Goal: Navigation & Orientation: Find specific page/section

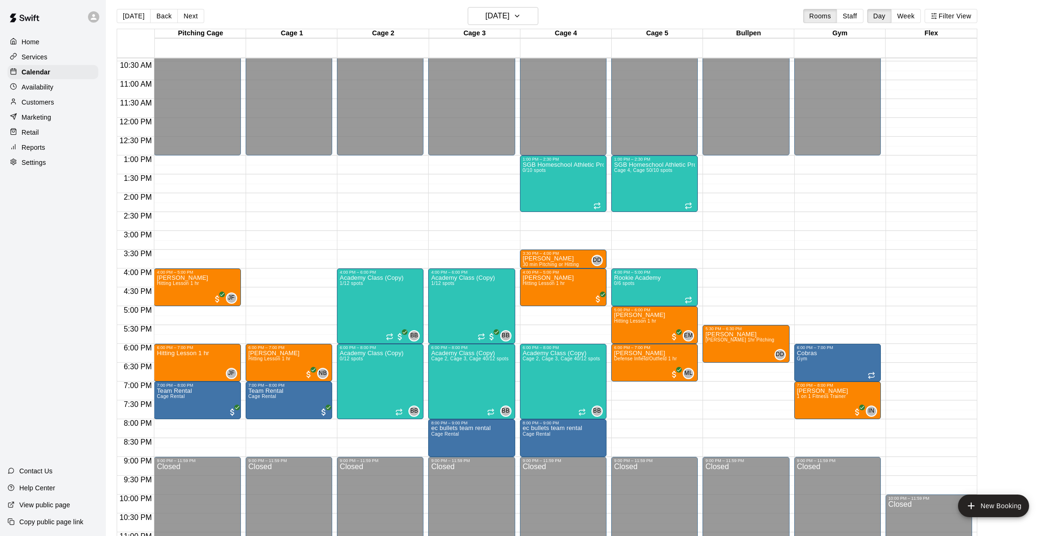
scroll to position [4, 0]
click at [60, 62] on div "Services" at bounding box center [53, 57] width 91 height 14
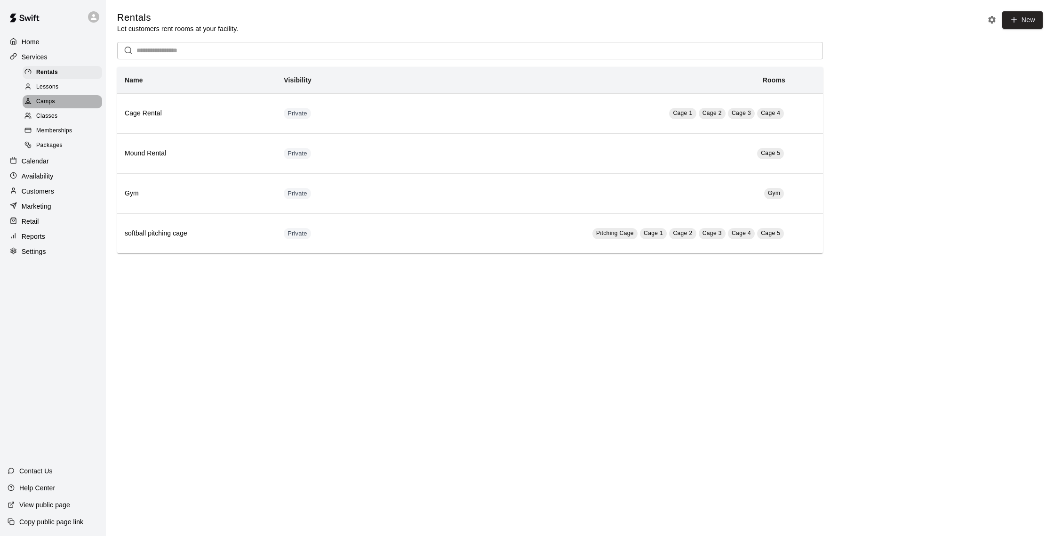
click at [72, 100] on div "Camps" at bounding box center [63, 101] width 80 height 13
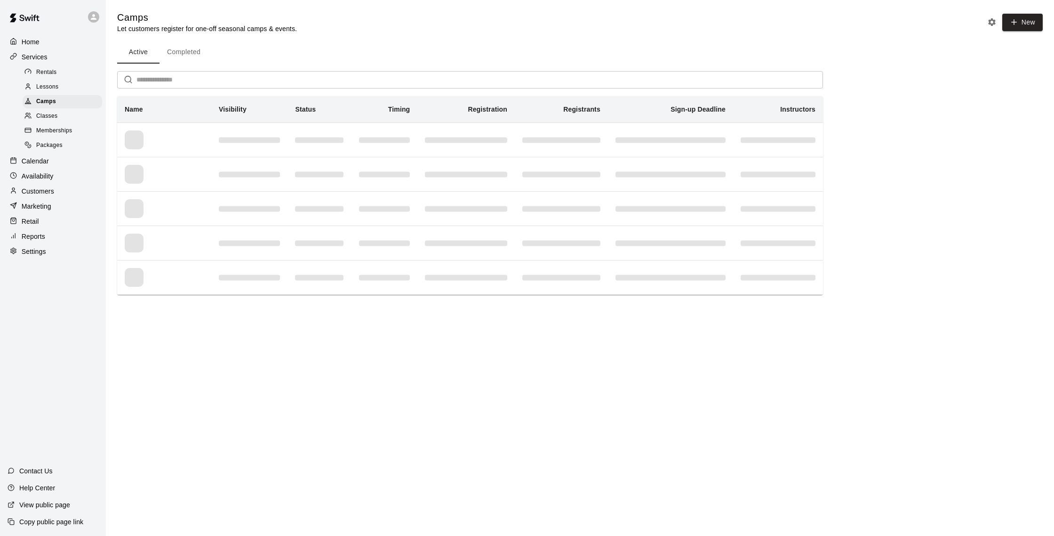
click at [68, 129] on span "Memberships" at bounding box center [54, 130] width 36 height 9
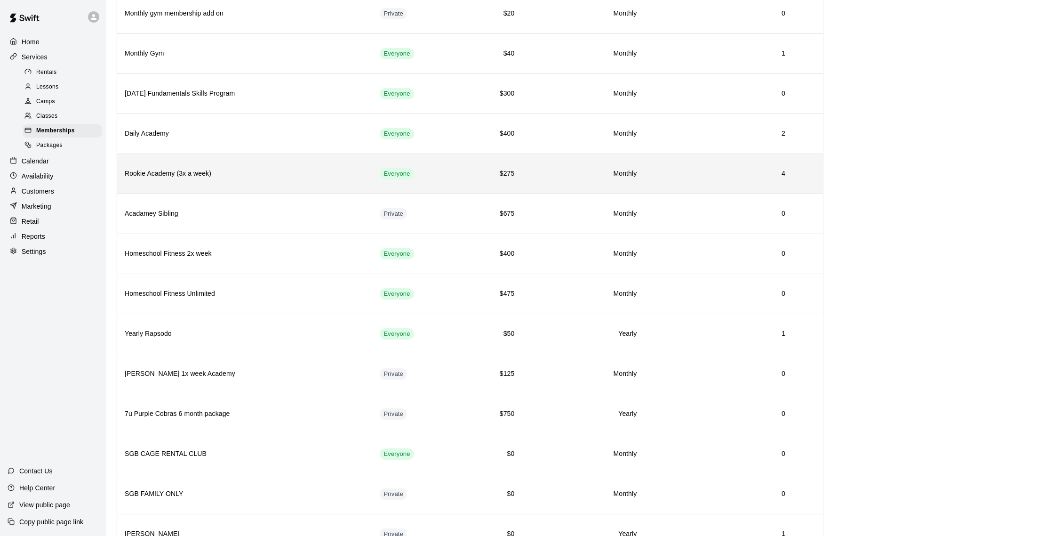
scroll to position [143, 0]
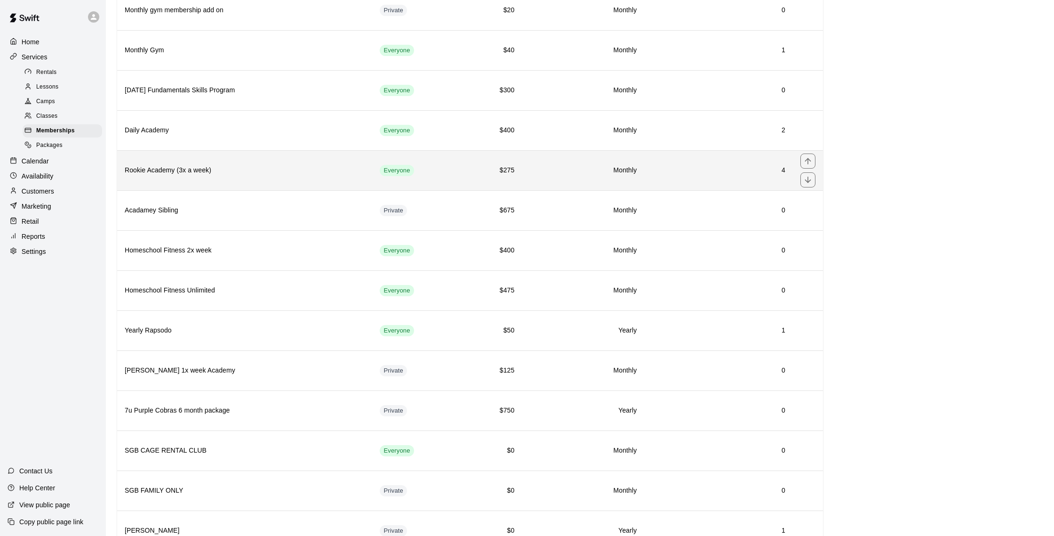
click at [146, 172] on h6 "Rookie Academy (3x a week)" at bounding box center [245, 170] width 240 height 10
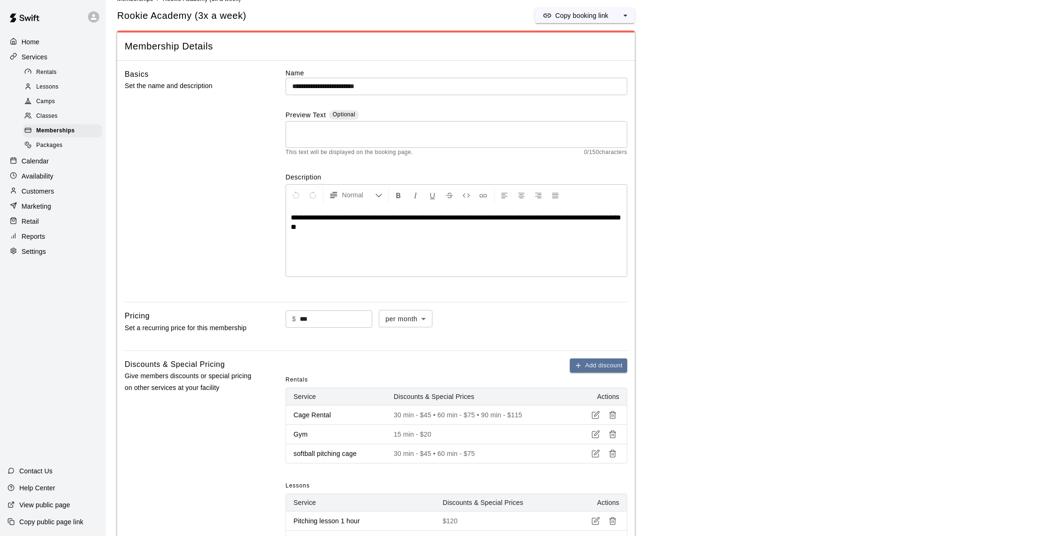
scroll to position [18, 0]
click at [45, 37] on div "Home" at bounding box center [53, 42] width 91 height 14
